Goal: Task Accomplishment & Management: Manage account settings

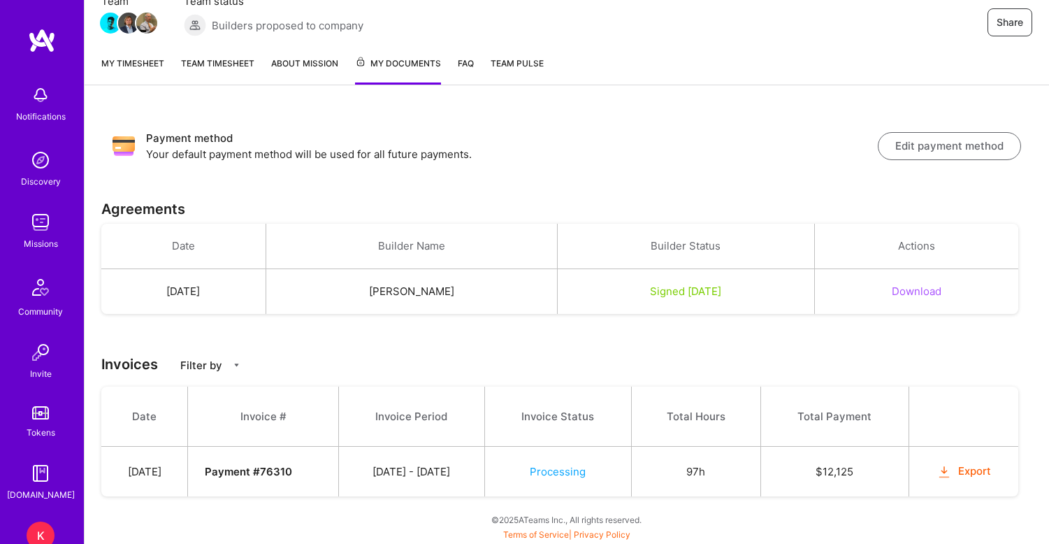
scroll to position [139, 0]
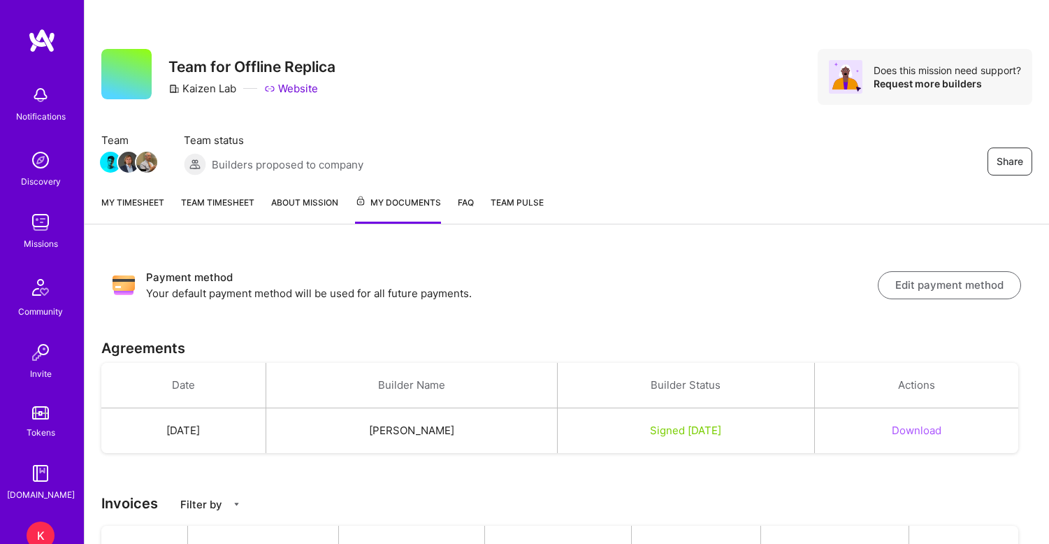
click at [147, 204] on link "My timesheet" at bounding box center [132, 209] width 63 height 29
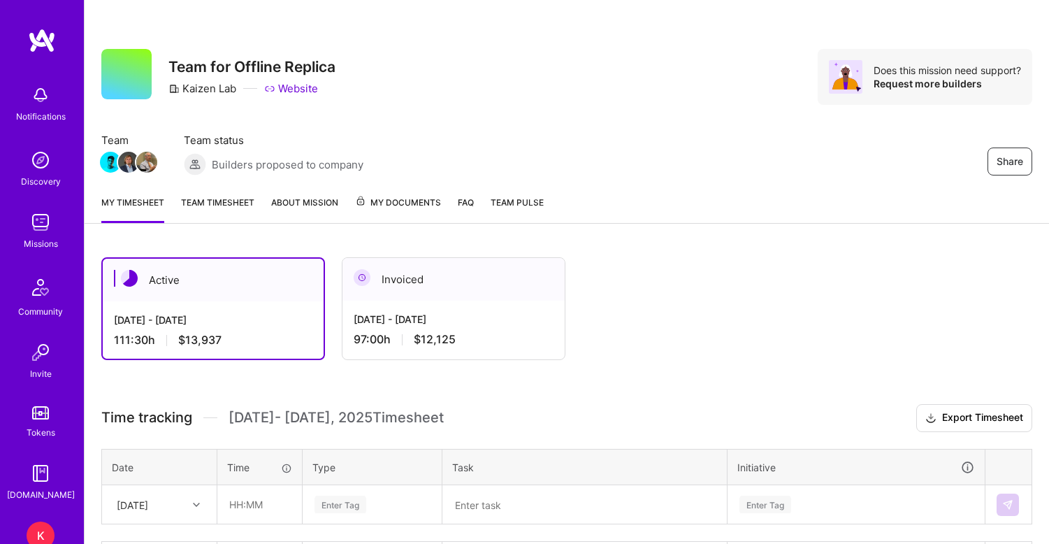
click at [222, 203] on link "Team timesheet" at bounding box center [217, 209] width 73 height 28
